Goal: Find specific page/section: Find specific page/section

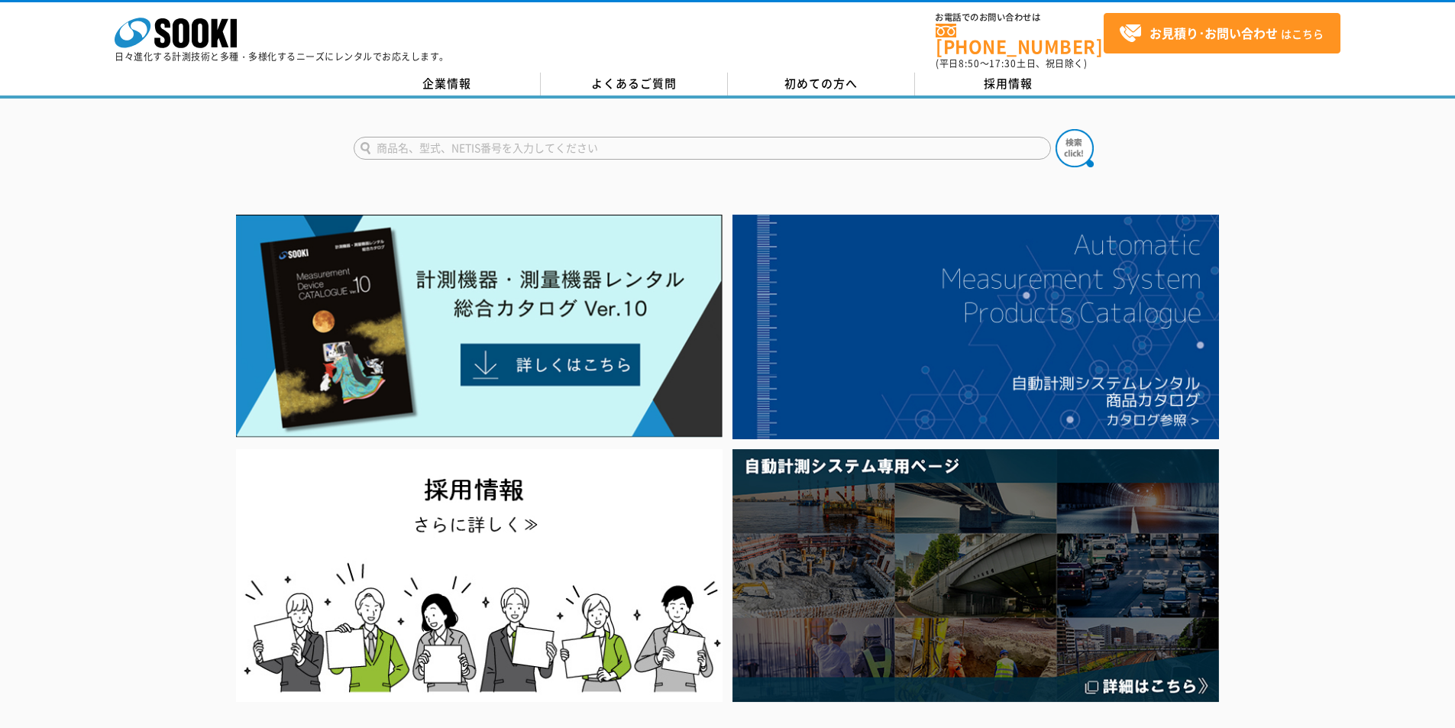
click at [590, 139] on input "text" at bounding box center [702, 148] width 697 height 23
click at [510, 179] on div "GX-6000" at bounding box center [498, 188] width 289 height 19
type input "GX-6000"
click at [1091, 131] on img at bounding box center [1075, 148] width 38 height 38
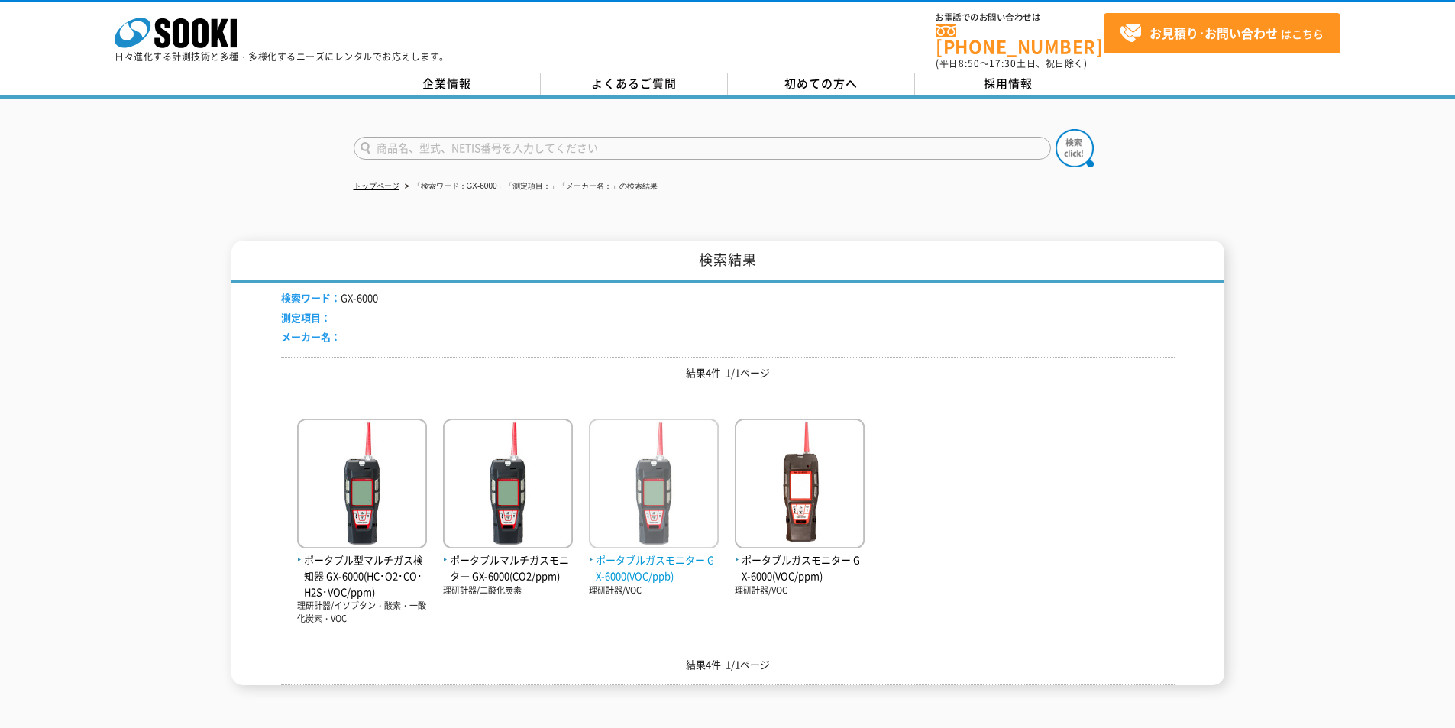
click at [649, 569] on span "ポータブルガスモニター GX-6000(VOC/ppb)" at bounding box center [654, 568] width 130 height 32
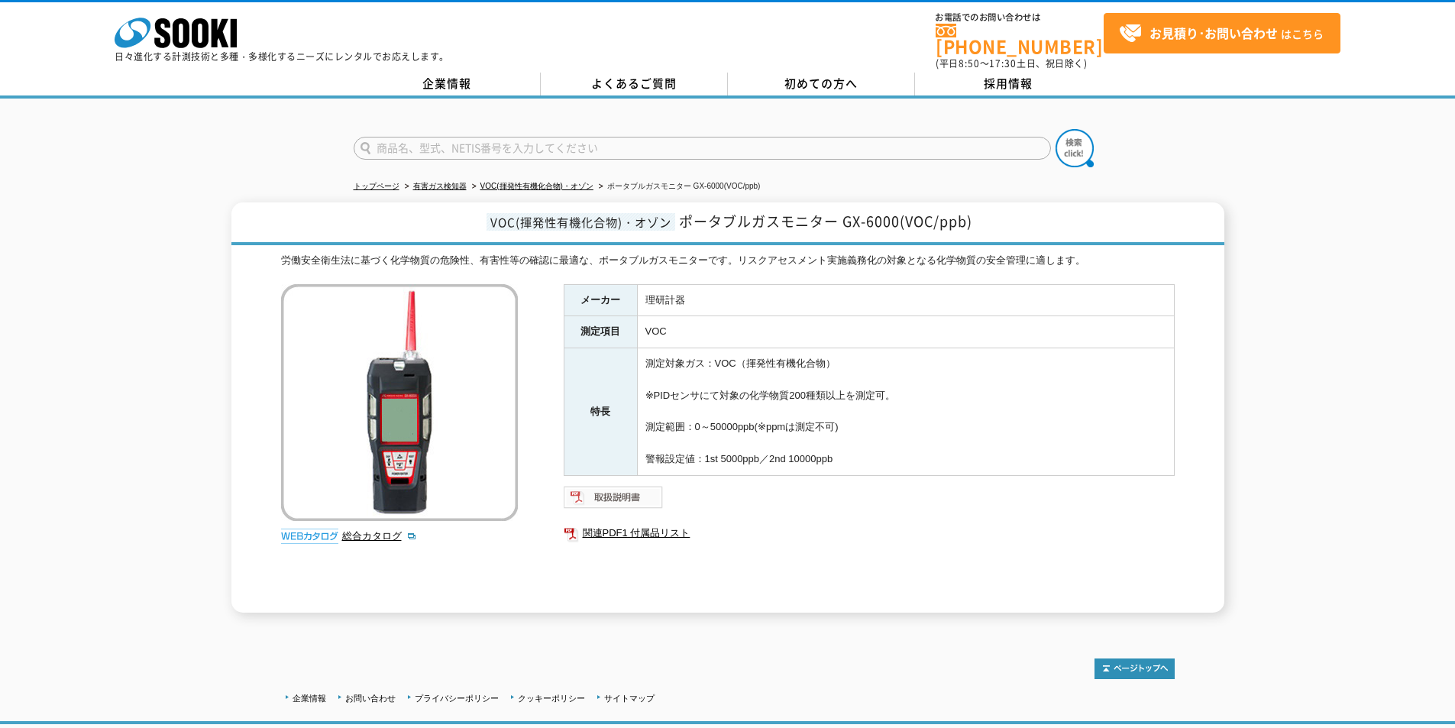
click at [627, 489] on img at bounding box center [614, 497] width 100 height 24
click at [173, 22] on icon "株式会社 ソーキ" at bounding box center [176, 33] width 122 height 31
